Goal: Task Accomplishment & Management: Use online tool/utility

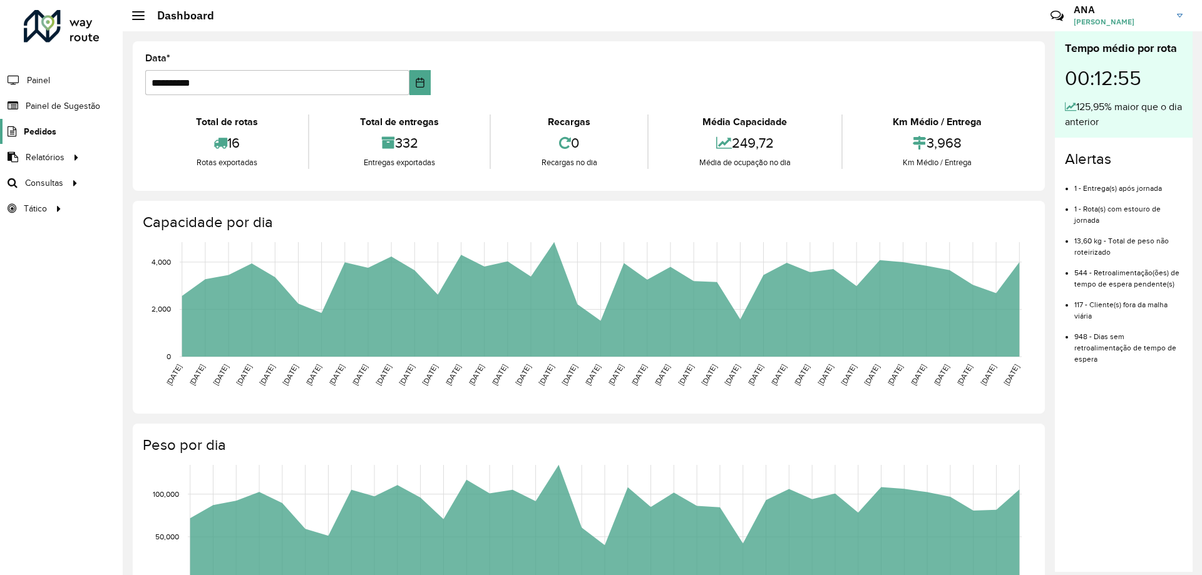
click at [44, 135] on span "Pedidos" at bounding box center [40, 131] width 33 height 13
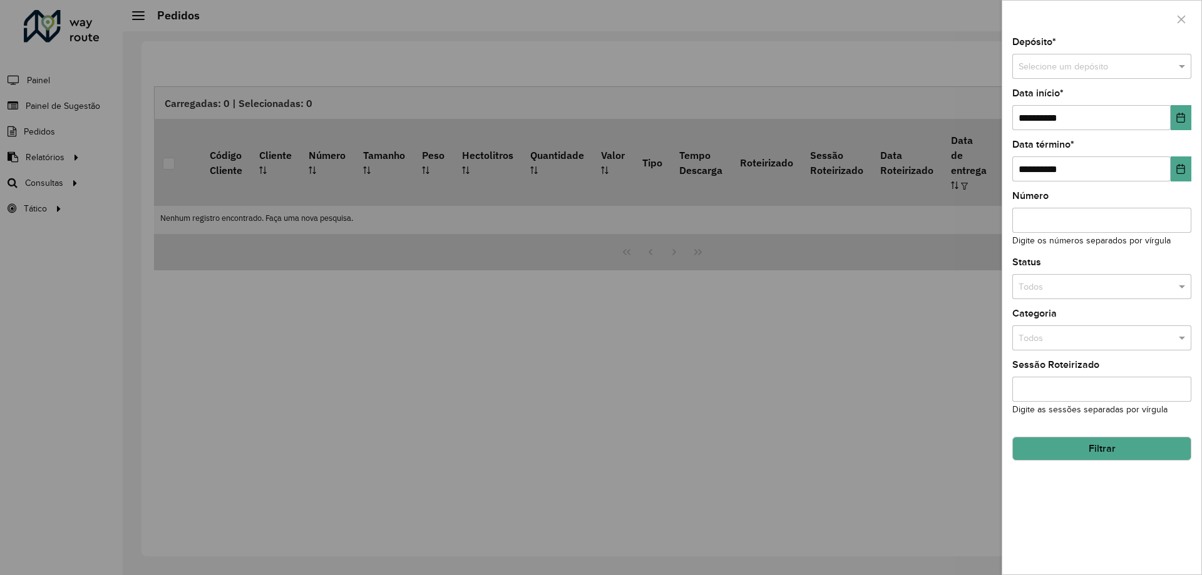
drag, startPoint x: 1183, startPoint y: 19, endPoint x: 957, endPoint y: 33, distance: 226.4
click at [1184, 19] on icon "button" at bounding box center [1181, 19] width 10 height 10
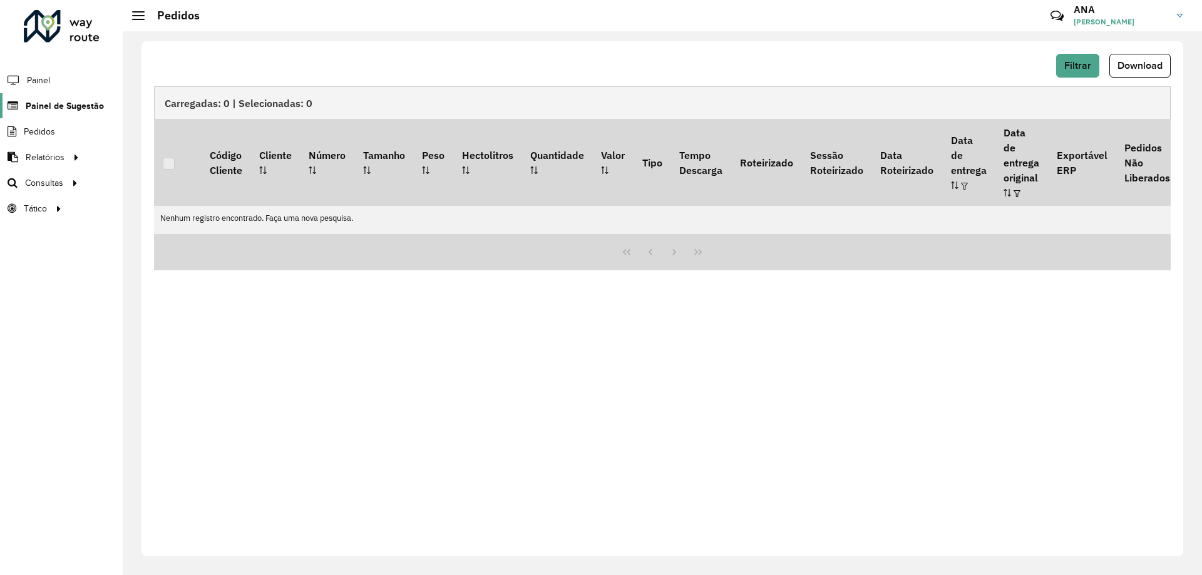
click at [54, 104] on span "Painel de Sugestão" at bounding box center [65, 106] width 78 height 13
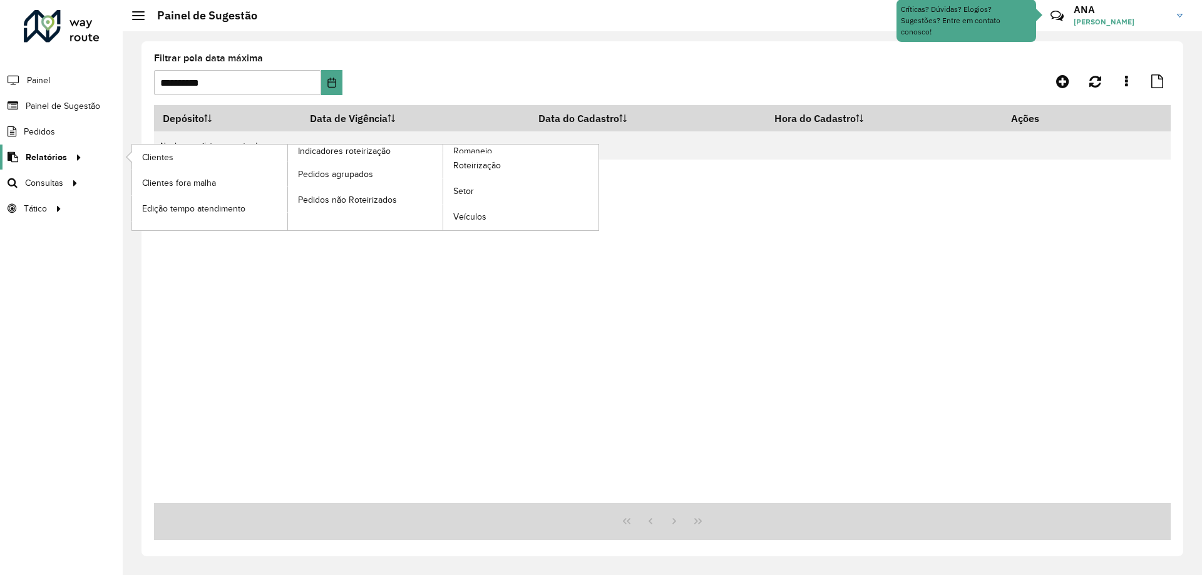
click at [53, 152] on span "Relatórios" at bounding box center [46, 157] width 41 height 13
click at [157, 152] on span "Clientes" at bounding box center [159, 157] width 34 height 13
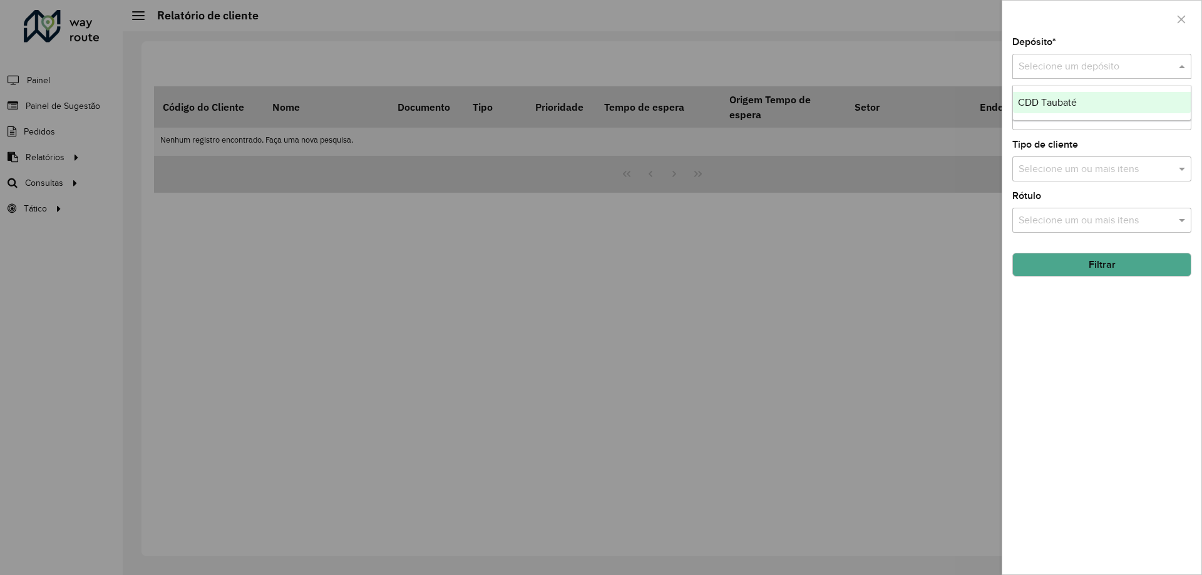
click at [1042, 68] on input "text" at bounding box center [1088, 66] width 141 height 15
click at [1070, 106] on span "CDD Taubaté" at bounding box center [1047, 102] width 59 height 11
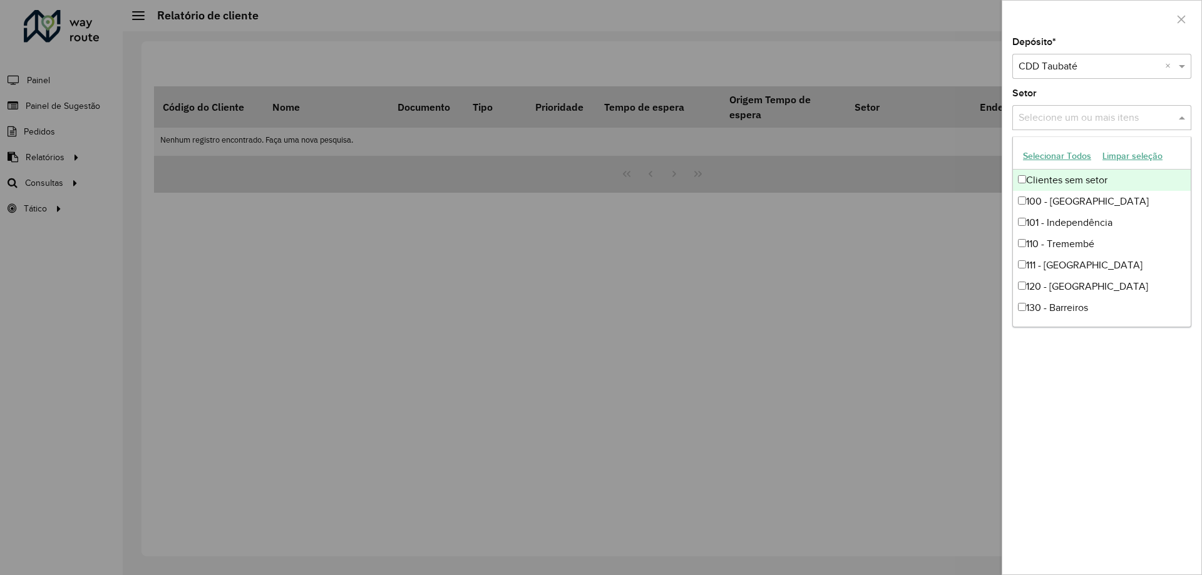
click at [1052, 115] on input "text" at bounding box center [1095, 118] width 160 height 15
click at [1054, 112] on input "text" at bounding box center [1095, 118] width 160 height 15
click at [1184, 119] on span at bounding box center [1184, 117] width 16 height 15
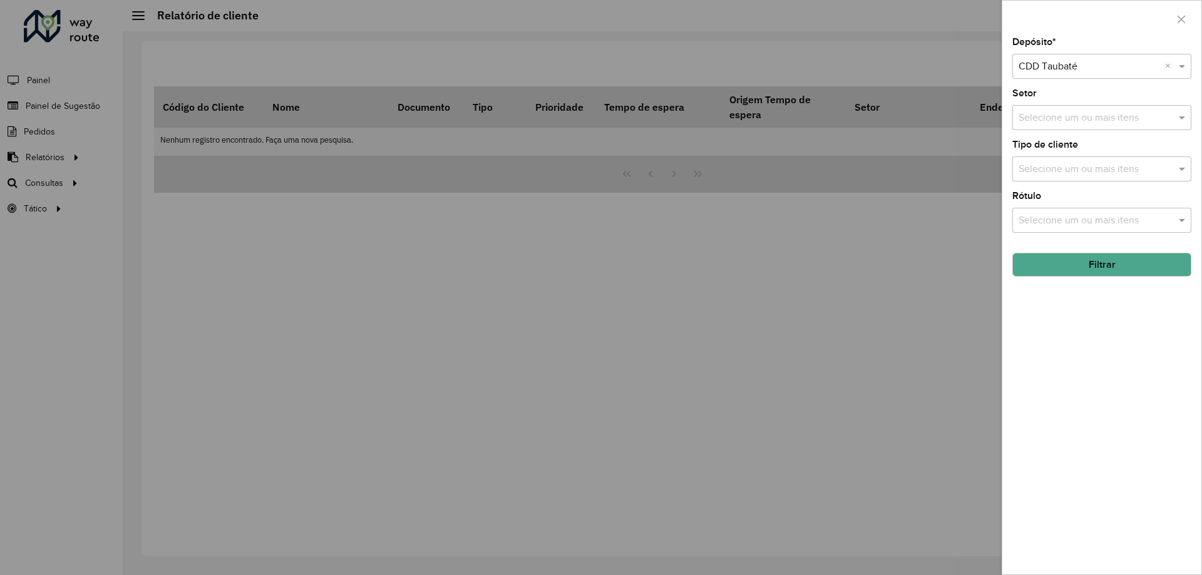
click at [1077, 170] on input "text" at bounding box center [1095, 169] width 160 height 15
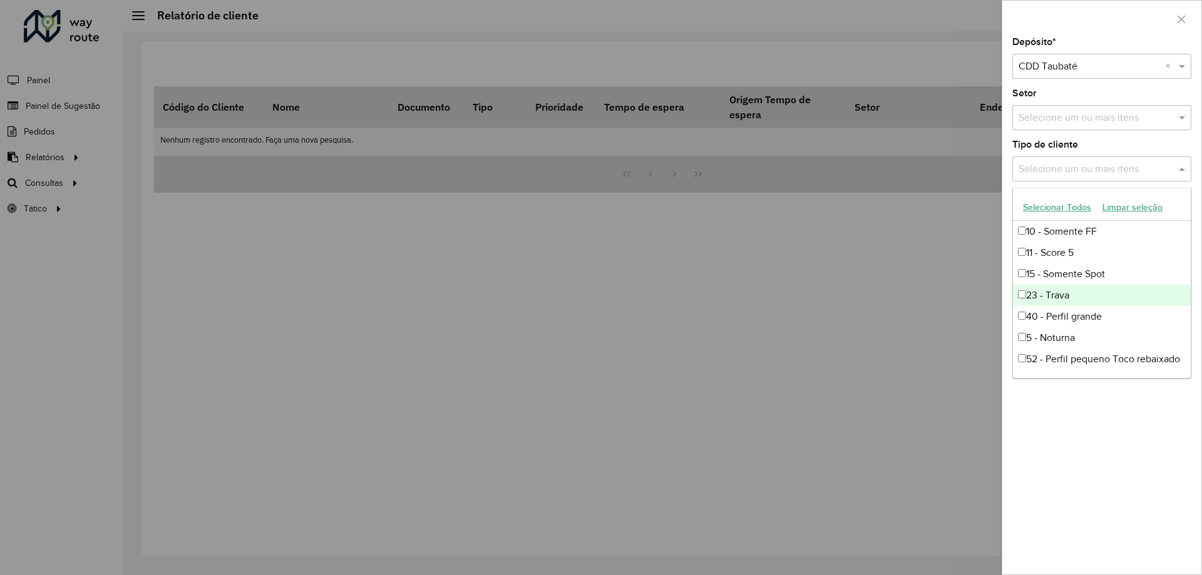
scroll to position [84, 0]
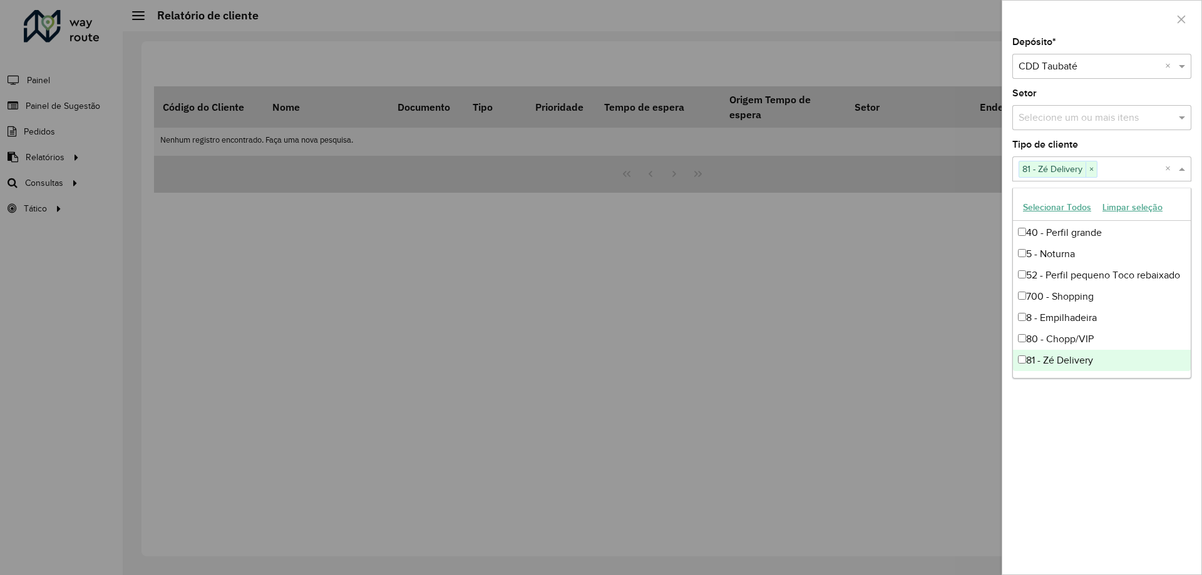
click at [1081, 438] on div "Depósito * Selecione um depósito × CDD Taubaté × Setor Selecione um ou mais ite…" at bounding box center [1101, 306] width 199 height 537
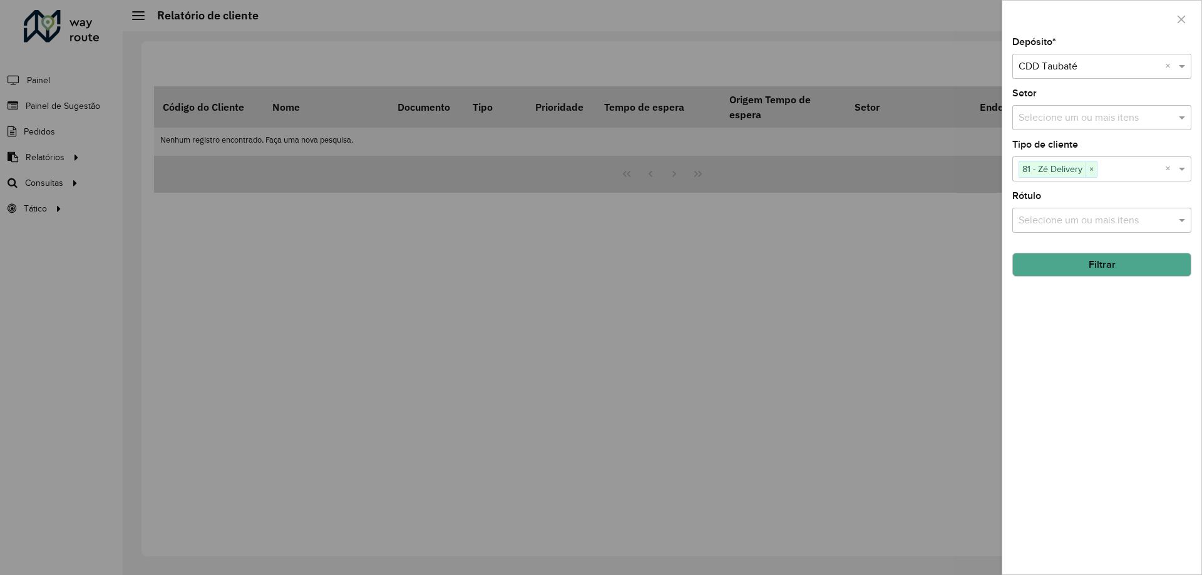
click at [1081, 265] on button "Filtrar" at bounding box center [1101, 265] width 179 height 24
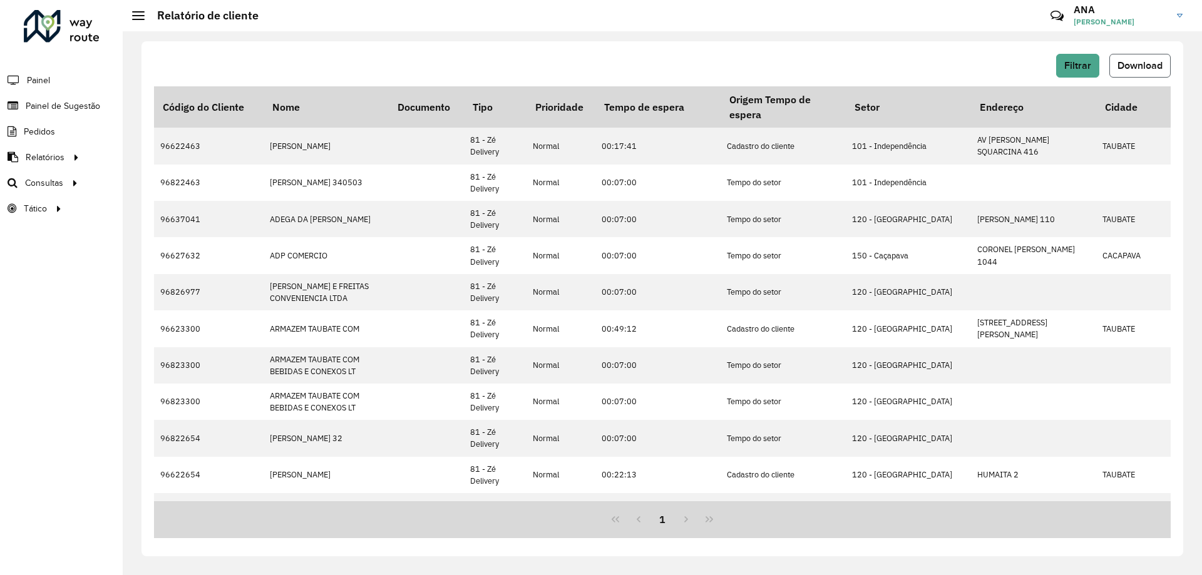
click at [1145, 57] on button "Download" at bounding box center [1139, 66] width 61 height 24
